Goal: Information Seeking & Learning: Learn about a topic

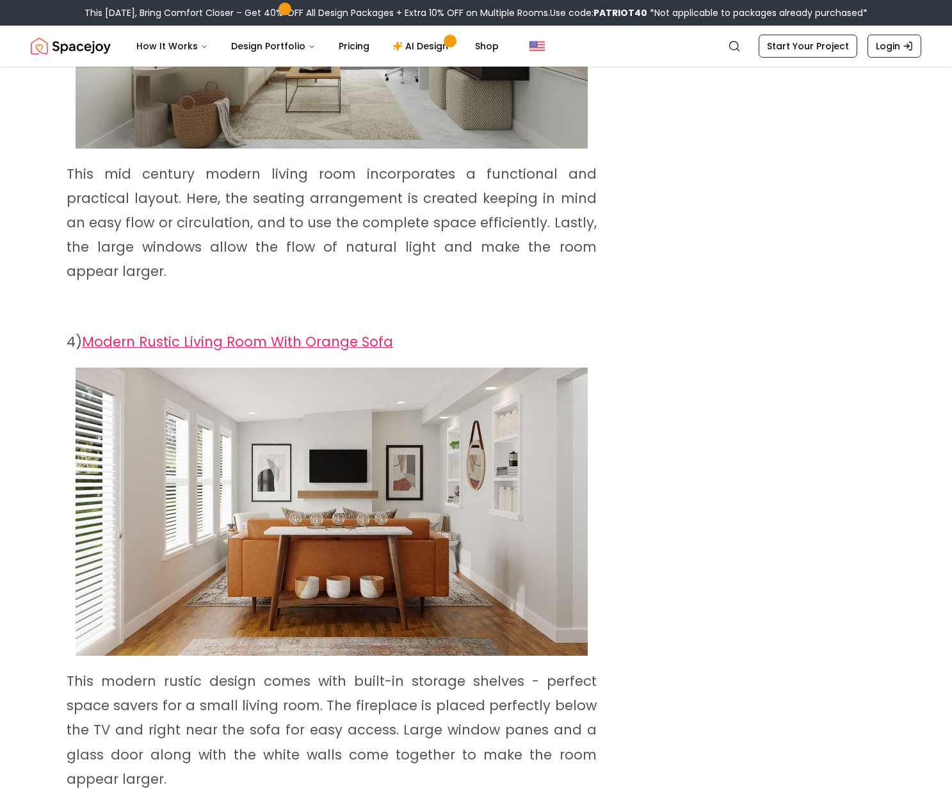
scroll to position [1811, 0]
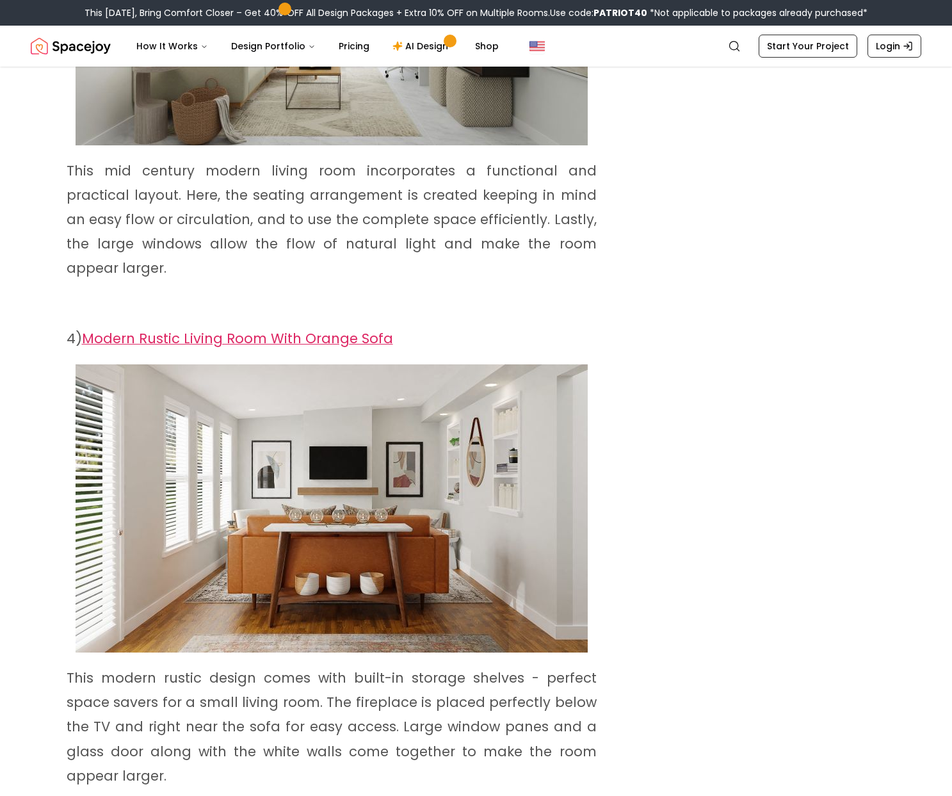
click at [289, 329] on span "Modern Rustic Living Room With Orange Sofa" at bounding box center [237, 338] width 311 height 19
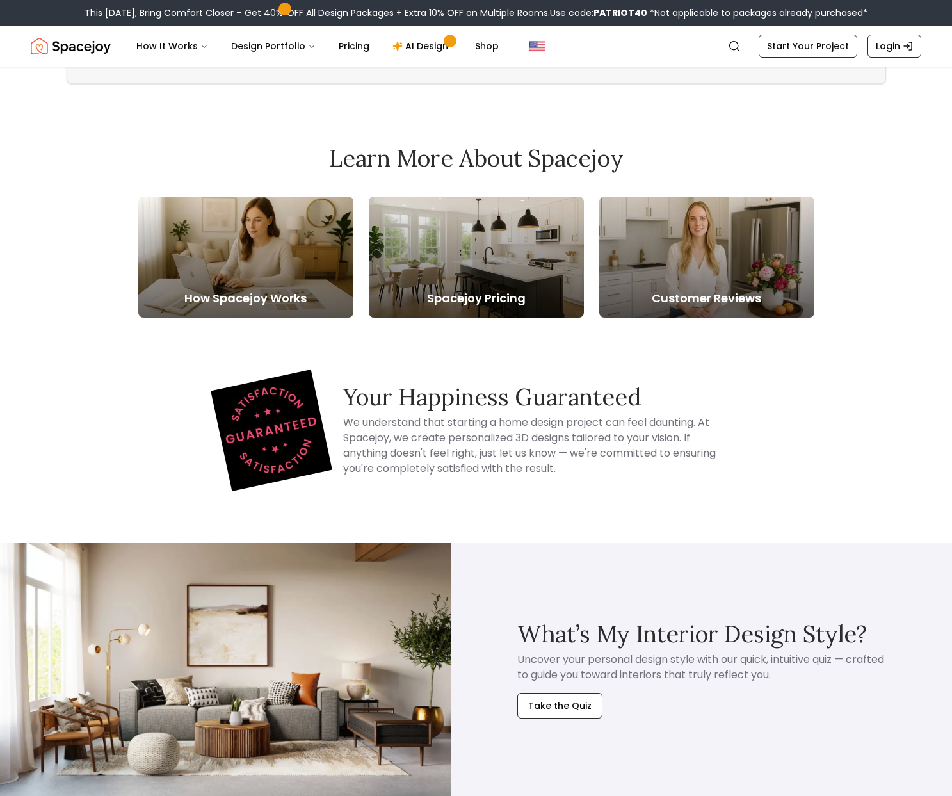
scroll to position [6698, 0]
